Goal: Task Accomplishment & Management: Complete application form

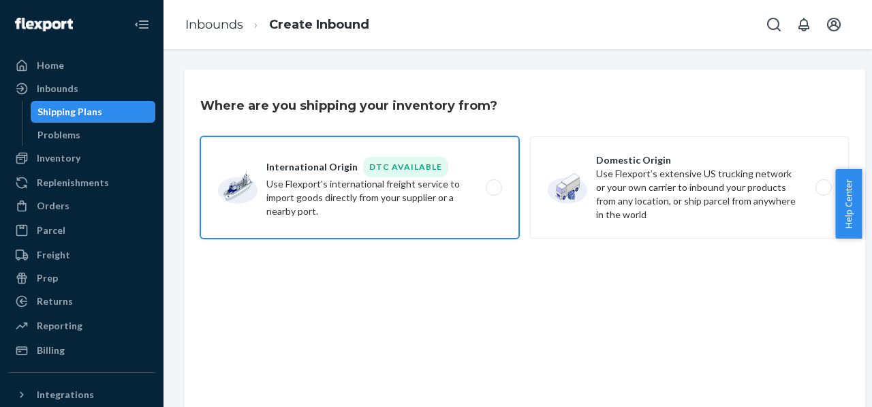
click at [306, 207] on label "International Origin DTC Available Use Flexport's international freight service…" at bounding box center [359, 187] width 319 height 102
click at [493, 192] on input "International Origin DTC Available Use Flexport's international freight service…" at bounding box center [497, 187] width 9 height 9
radio input "true"
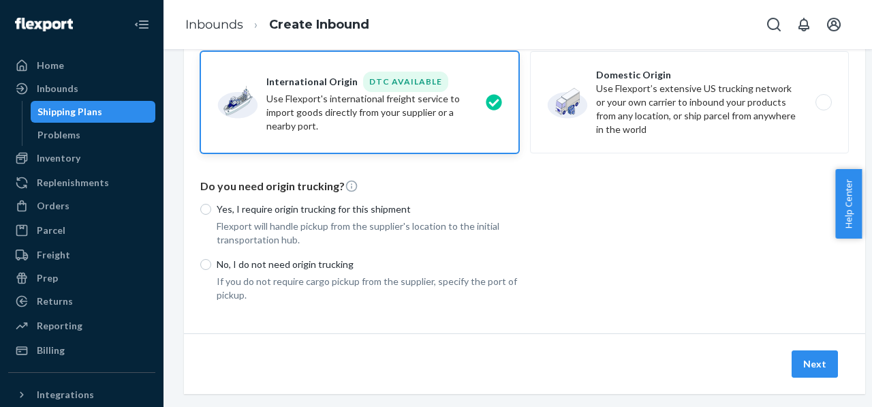
scroll to position [114, 0]
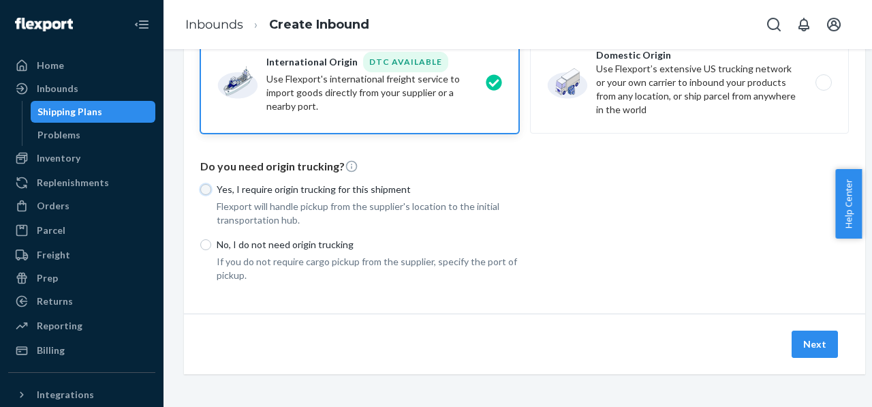
click at [206, 184] on input "Yes, I require origin trucking for this shipment" at bounding box center [205, 189] width 11 height 11
radio input "true"
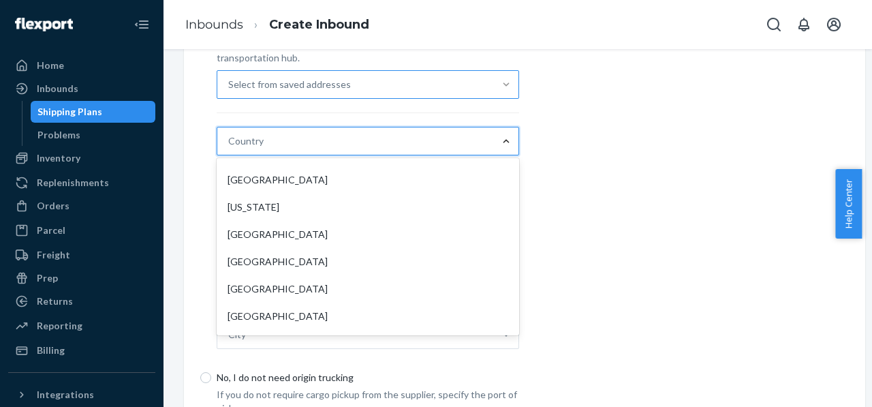
scroll to position [2044, 0]
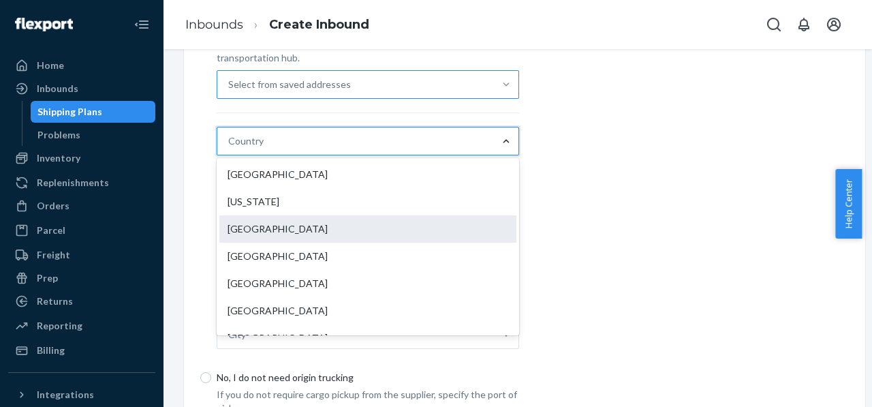
click at [279, 224] on div "Germany" at bounding box center [367, 228] width 297 height 27
click at [230, 148] on input "option Germany focused, 78 of 231. 231 results available. Use Up and Down to ch…" at bounding box center [228, 141] width 1 height 14
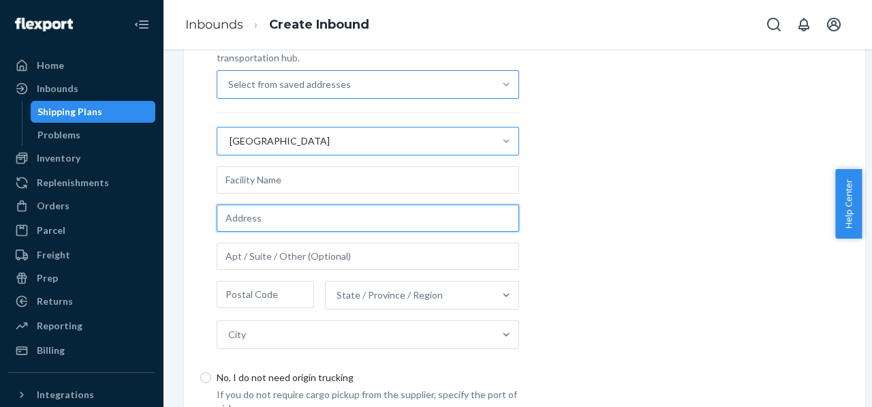
click at [309, 220] on input "text" at bounding box center [368, 217] width 303 height 27
type input "Neuwiesenweg 14"
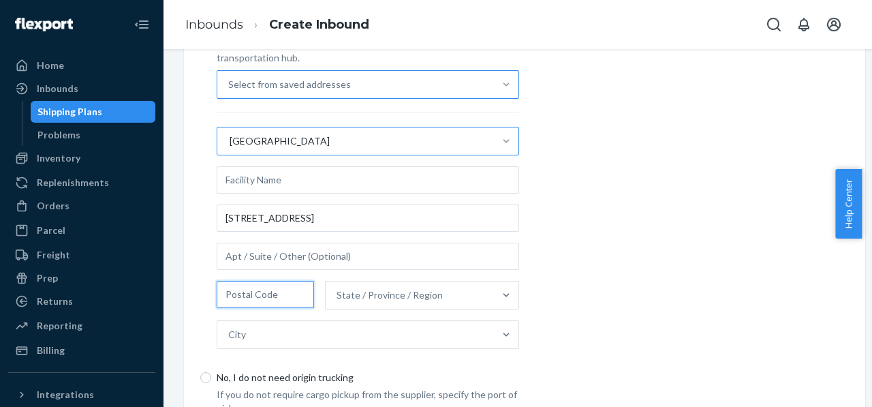
type input "84347"
type input "Pfarrkirchen"
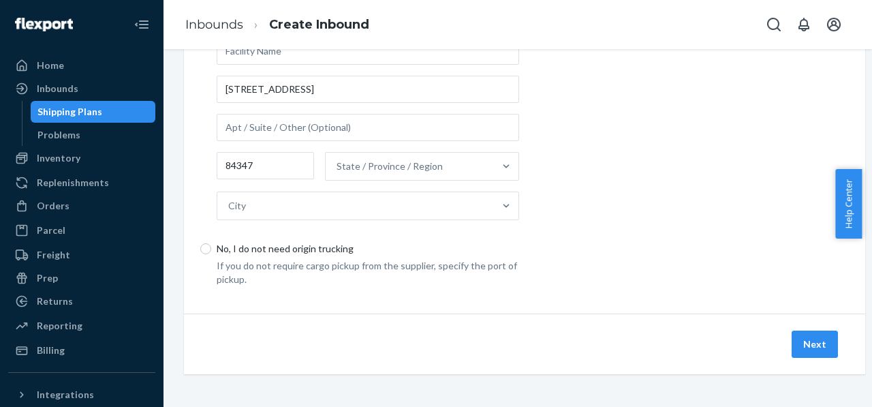
scroll to position [199, 0]
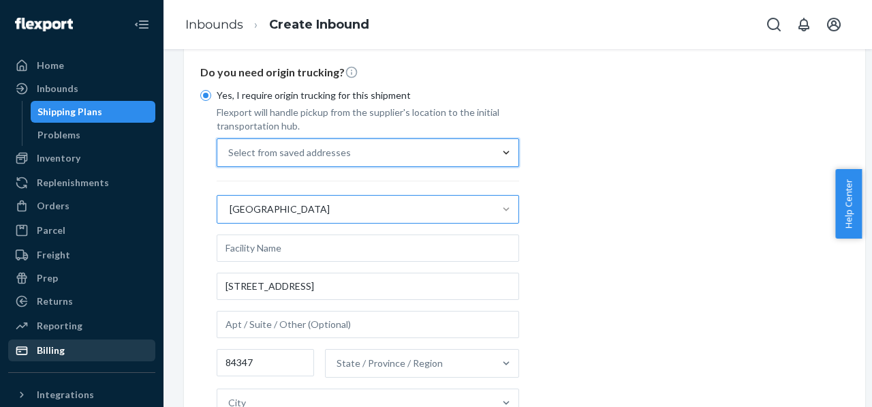
click at [46, 350] on div "Billing" at bounding box center [51, 350] width 28 height 14
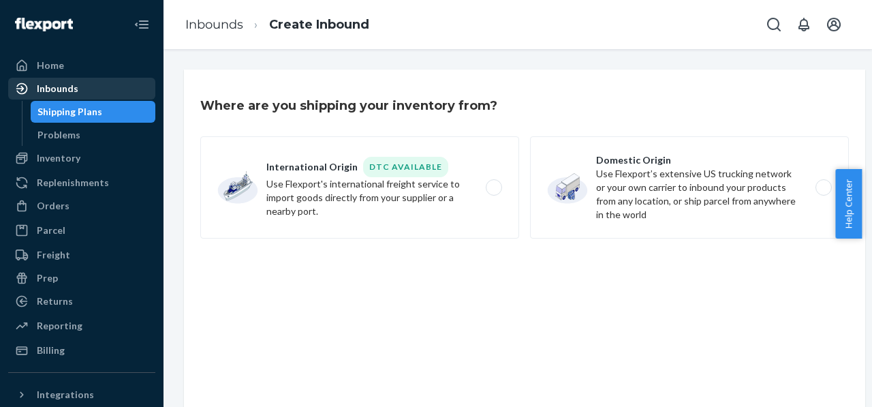
click at [63, 85] on div "Inbounds" at bounding box center [58, 89] width 42 height 14
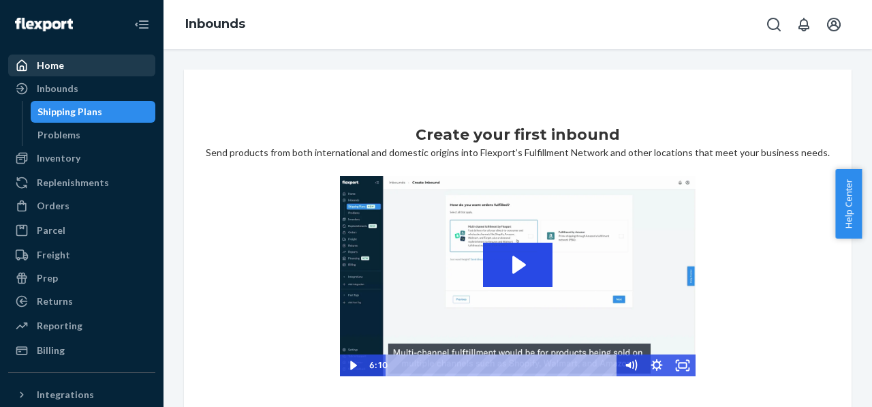
click at [61, 61] on div "Home" at bounding box center [50, 66] width 27 height 14
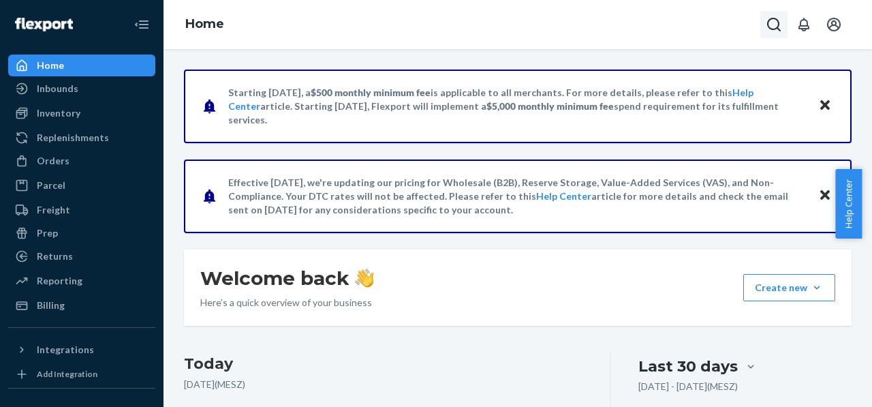
click at [778, 25] on icon "Open Search Box" at bounding box center [774, 25] width 14 height 14
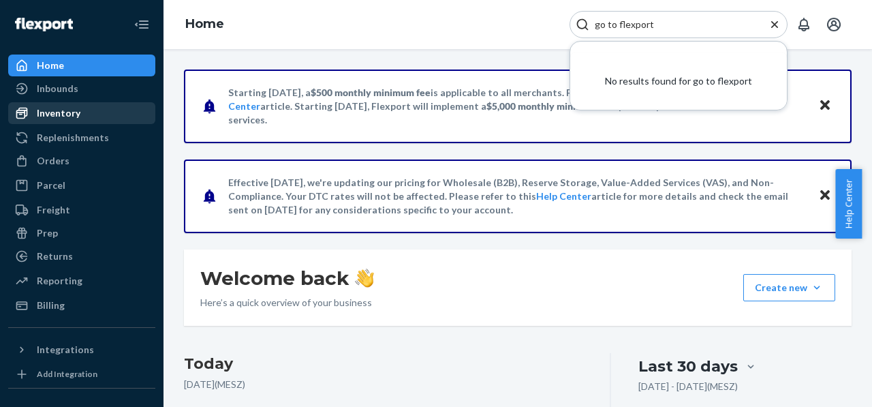
type input "go to flexport"
click at [68, 116] on div "Inventory" at bounding box center [59, 113] width 44 height 14
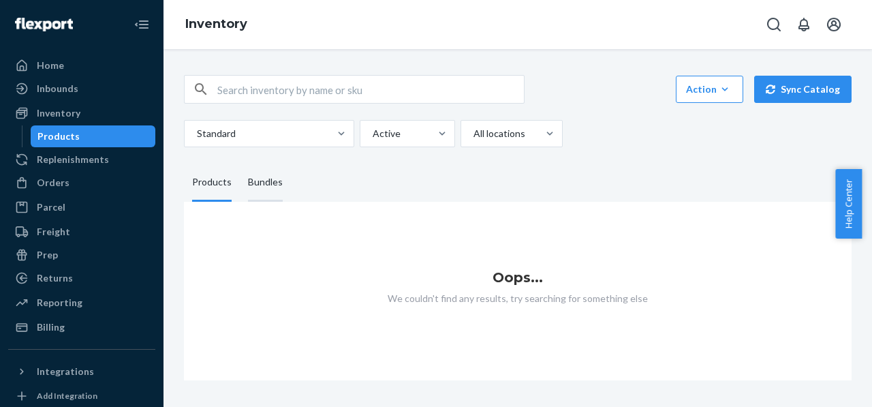
click at [265, 191] on div "Bundles" at bounding box center [265, 183] width 35 height 38
click at [240, 164] on input "Bundles" at bounding box center [240, 164] width 0 height 0
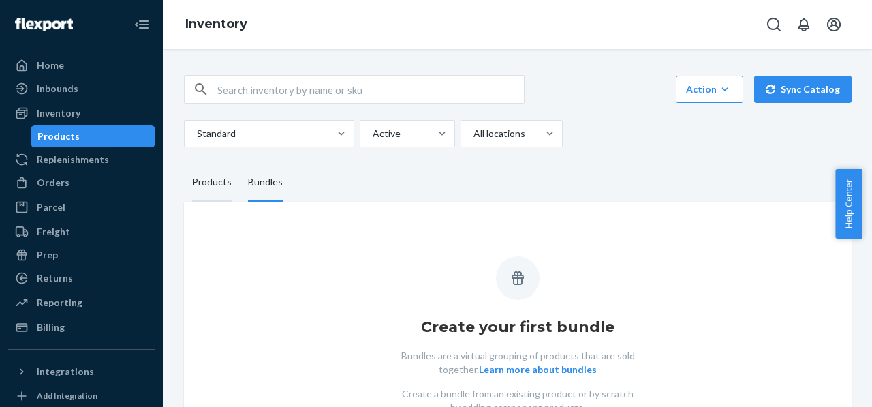
click at [222, 188] on div "Products" at bounding box center [212, 183] width 40 height 38
click at [184, 164] on input "Products" at bounding box center [184, 164] width 0 height 0
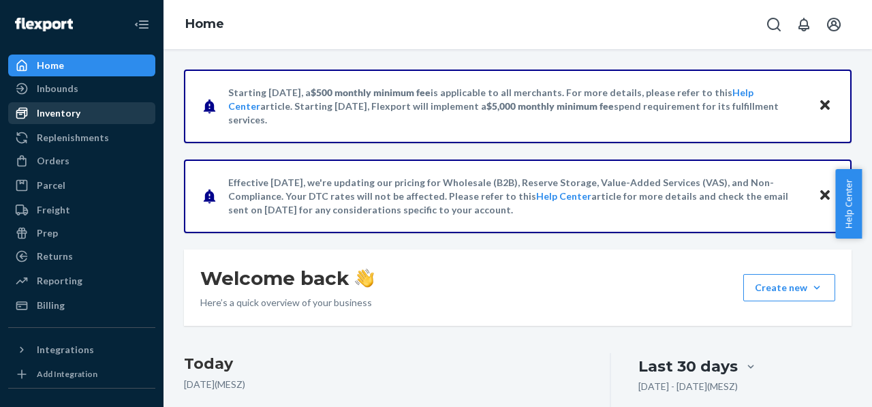
click at [57, 108] on div "Inventory" at bounding box center [59, 113] width 44 height 14
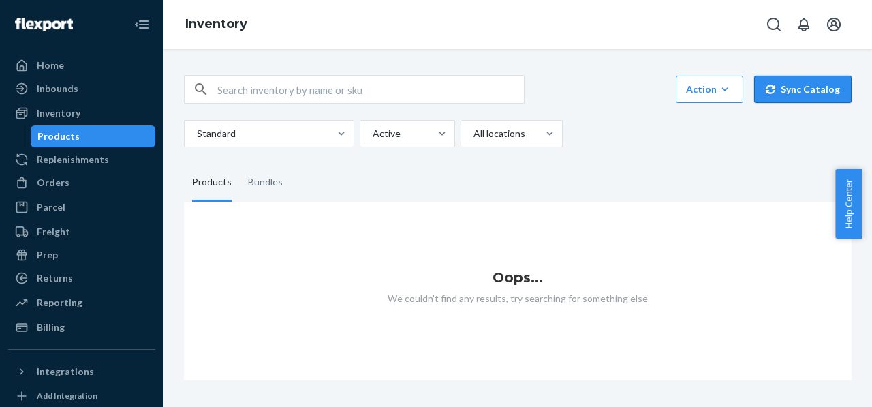
click at [803, 89] on button "Sync Catalog" at bounding box center [802, 89] width 97 height 27
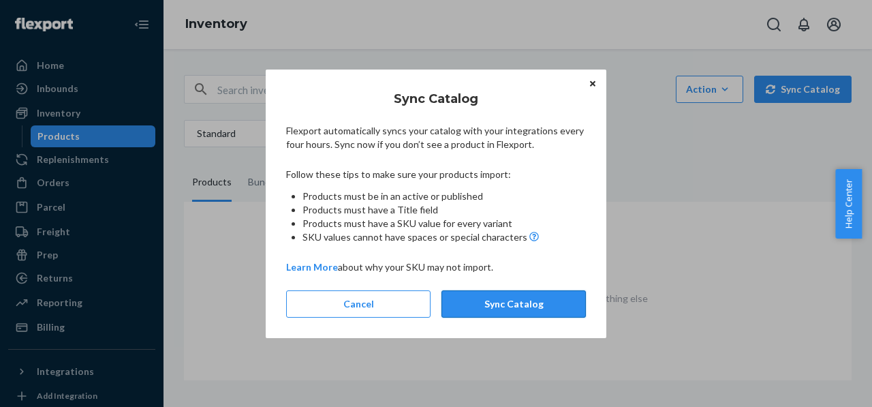
click at [529, 304] on button "Sync Catalog" at bounding box center [514, 303] width 144 height 27
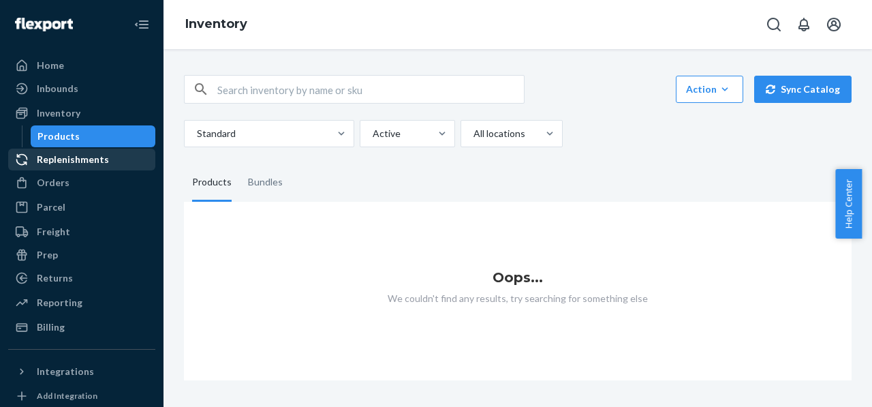
click at [84, 153] on div "Replenishments" at bounding box center [73, 160] width 72 height 14
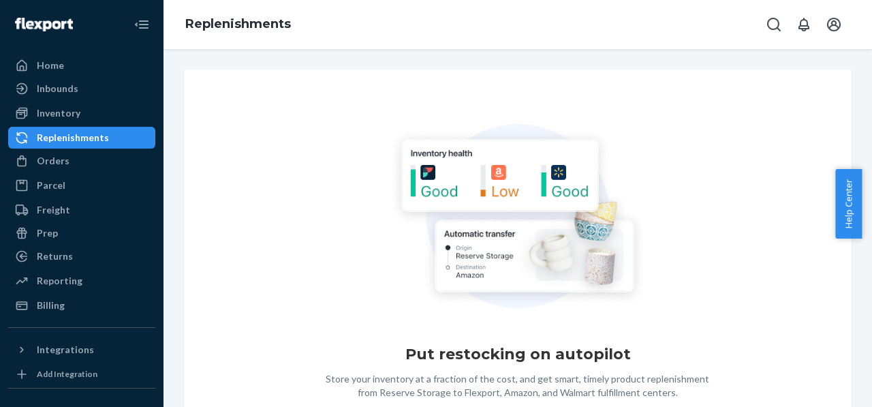
scroll to position [120, 0]
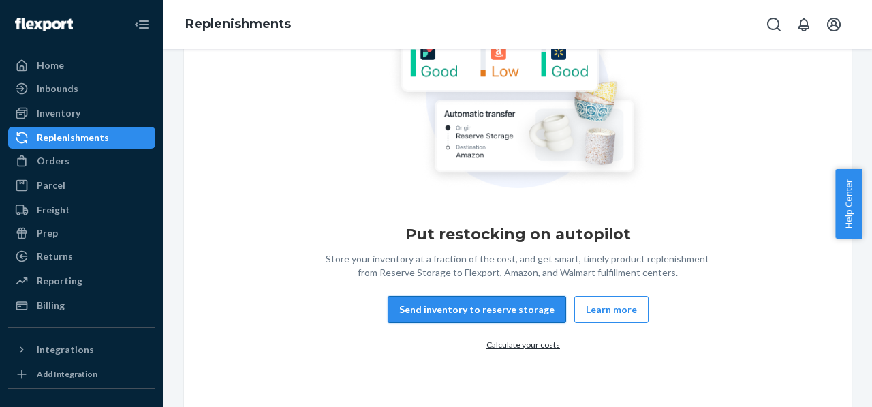
click at [472, 303] on button "Send inventory to reserve storage" at bounding box center [477, 309] width 179 height 27
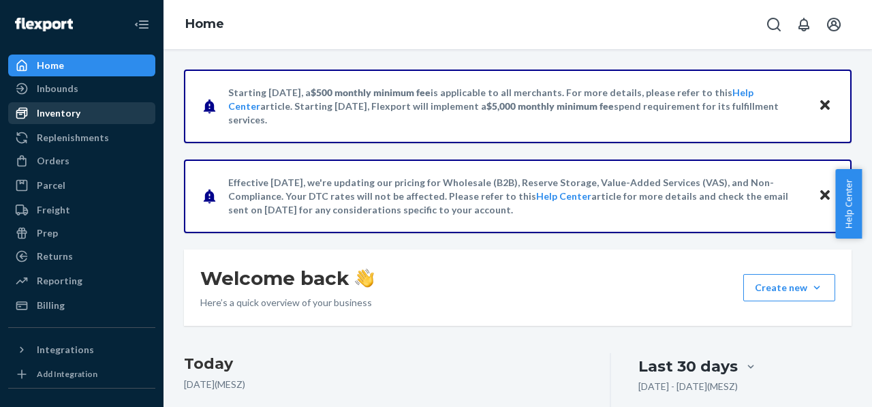
click at [46, 114] on div "Inventory" at bounding box center [59, 113] width 44 height 14
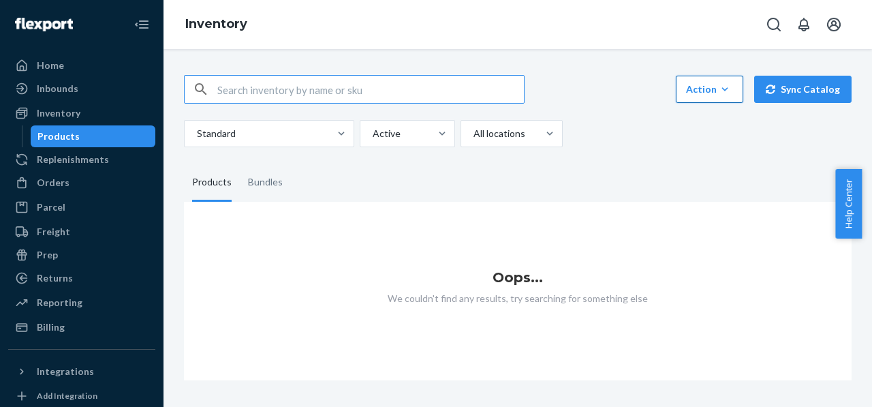
click at [724, 86] on icon "button" at bounding box center [725, 89] width 14 height 14
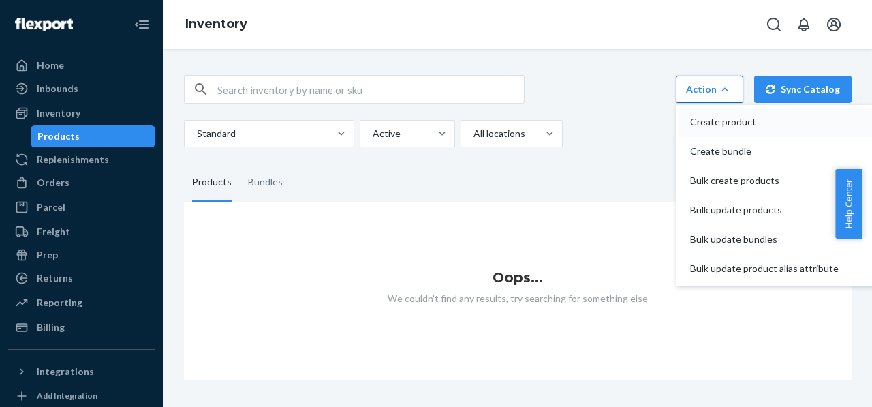
click at [728, 127] on span "Create product" at bounding box center [764, 122] width 149 height 10
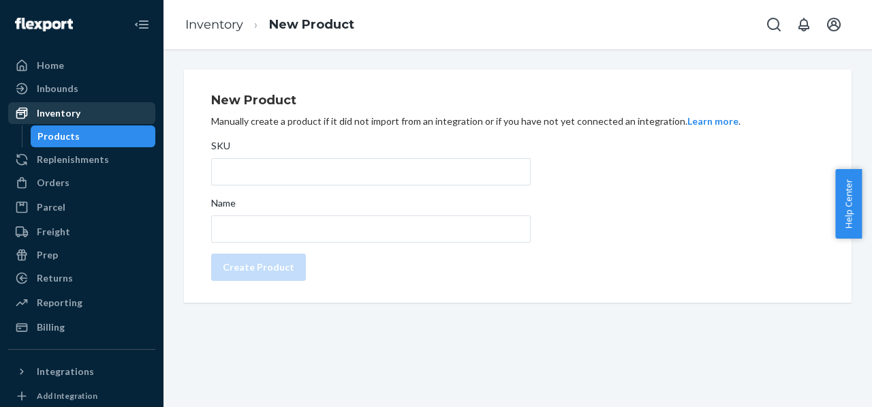
click at [72, 111] on div "Inventory" at bounding box center [59, 113] width 44 height 14
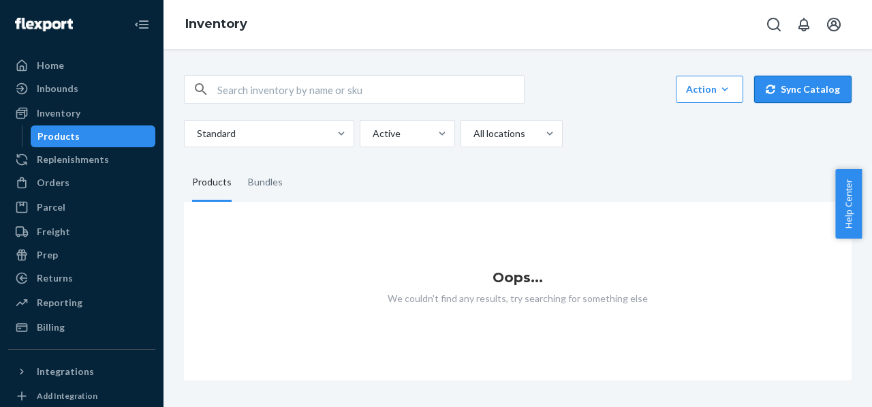
click at [811, 91] on button "Sync Catalog" at bounding box center [802, 89] width 97 height 27
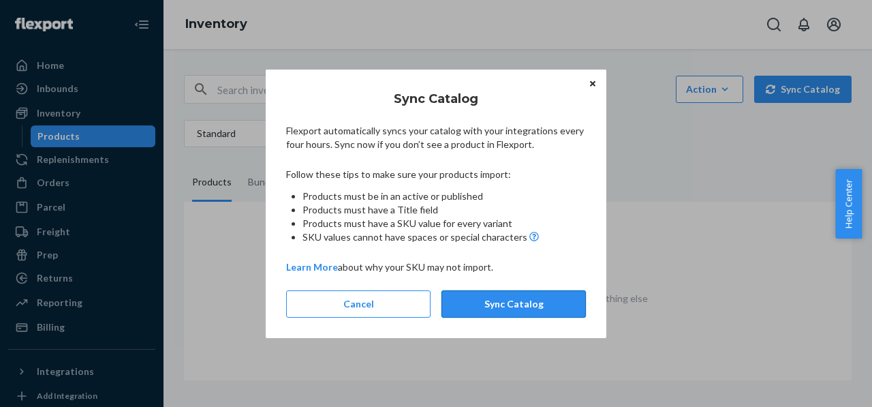
click at [543, 303] on button "Sync Catalog" at bounding box center [514, 303] width 144 height 27
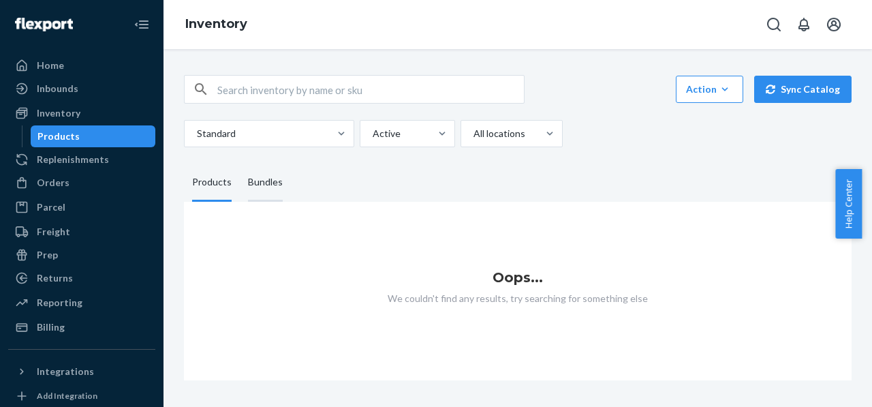
click at [256, 177] on div "Bundles" at bounding box center [265, 183] width 35 height 38
click at [240, 164] on input "Bundles" at bounding box center [240, 164] width 0 height 0
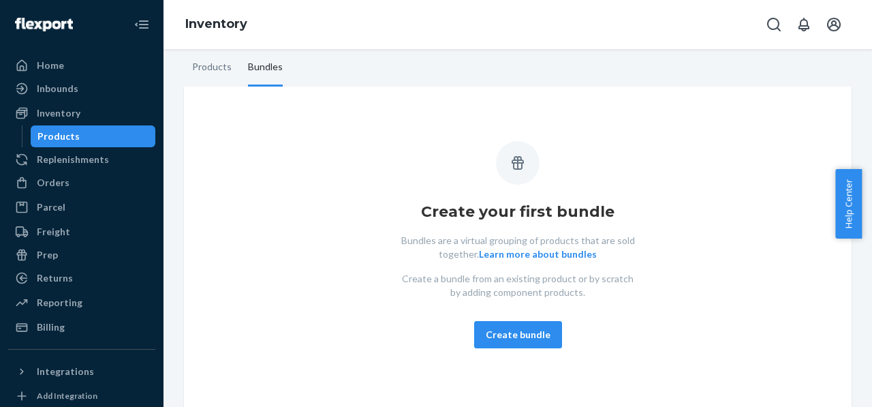
scroll to position [116, 0]
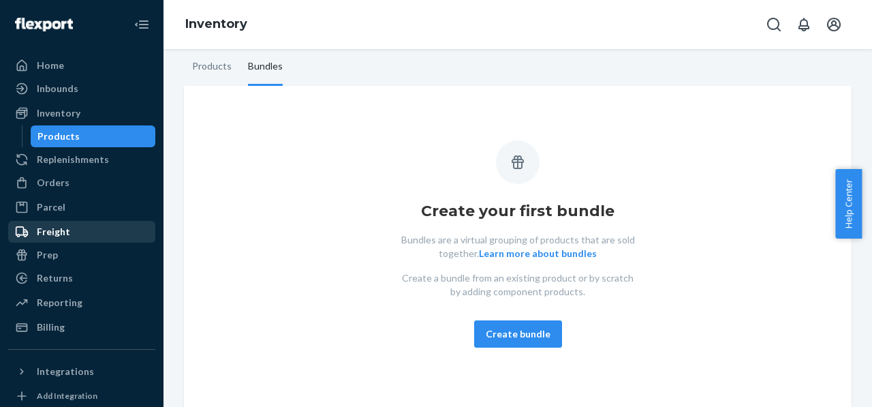
click at [52, 234] on div "Freight" at bounding box center [53, 232] width 33 height 14
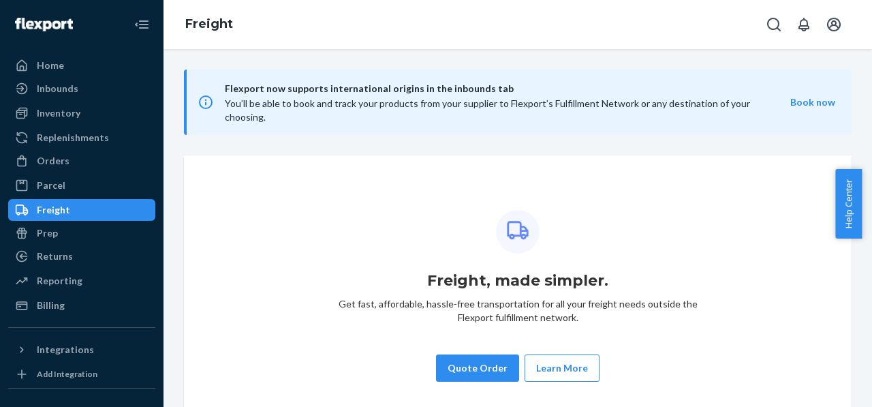
click at [66, 201] on div "Freight" at bounding box center [82, 209] width 144 height 19
click at [57, 187] on div "Parcel" at bounding box center [51, 186] width 29 height 14
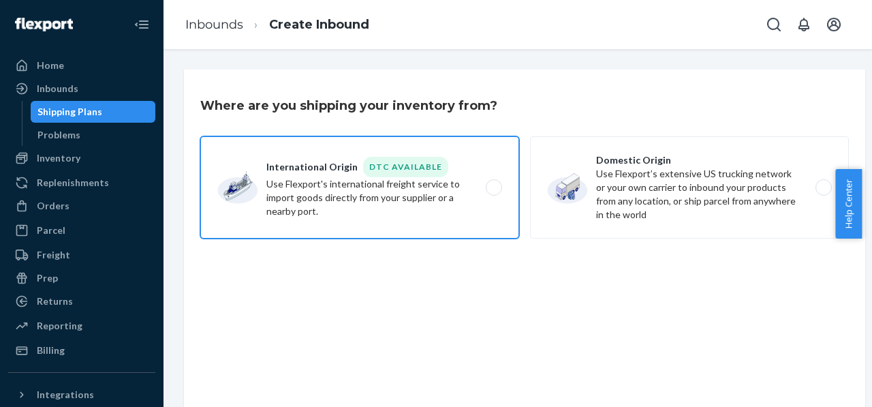
click at [356, 201] on label "International Origin DTC Available Use Flexport's international freight service…" at bounding box center [359, 187] width 319 height 102
click at [493, 192] on input "International Origin DTC Available Use Flexport's international freight service…" at bounding box center [497, 187] width 9 height 9
radio input "true"
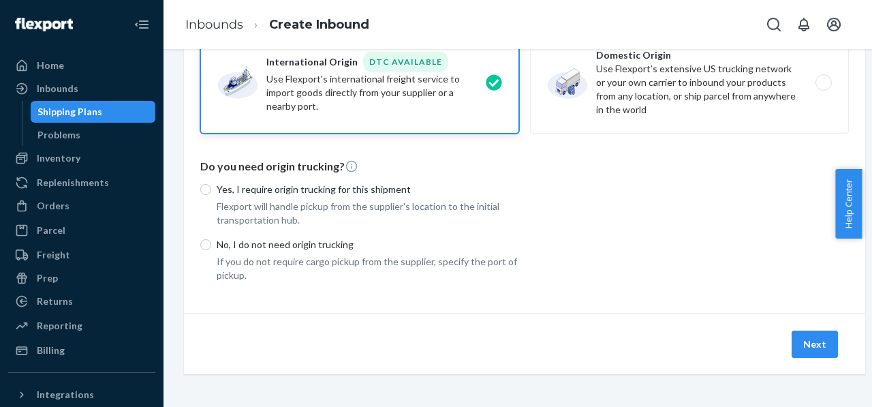
scroll to position [114, 0]
click at [210, 184] on input "Yes, I require origin trucking for this shipment" at bounding box center [205, 189] width 11 height 11
radio input "true"
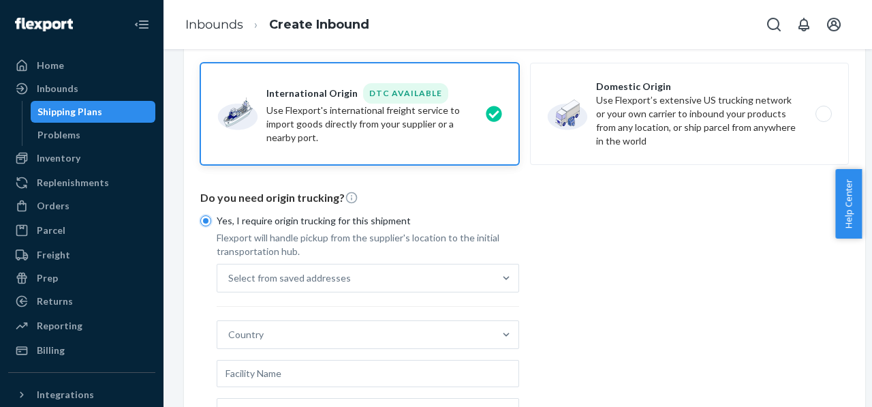
scroll to position [0, 0]
